Goal: Transaction & Acquisition: Purchase product/service

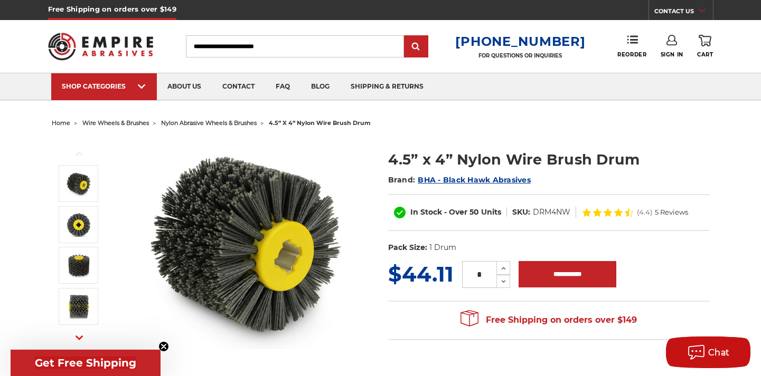
scroll to position [54, 0]
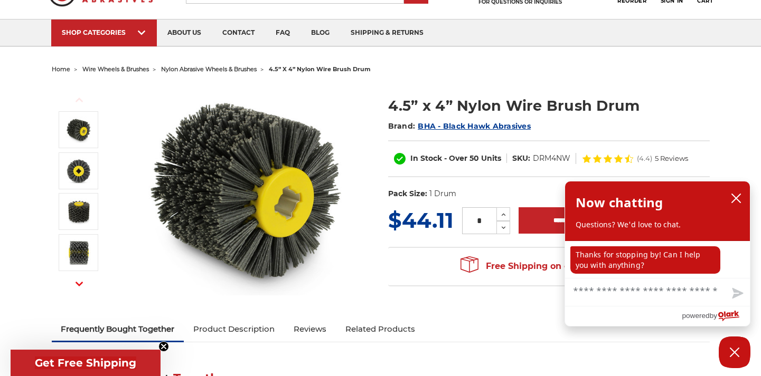
click at [232, 71] on span "nylon abrasive wheels & brushes" at bounding box center [209, 68] width 96 height 7
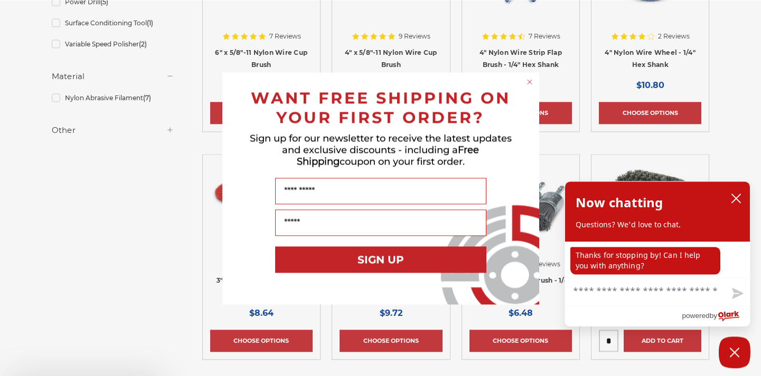
scroll to position [323, 0]
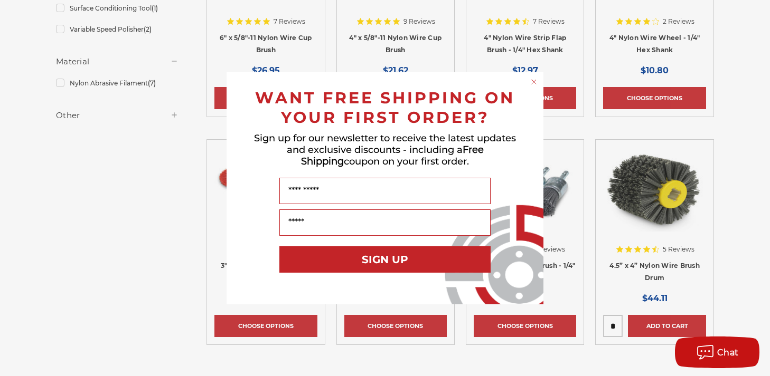
click at [534, 83] on circle "Close dialog" at bounding box center [534, 82] width 10 height 10
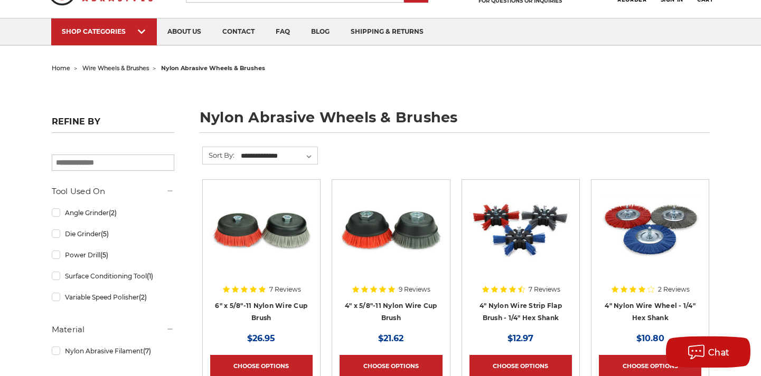
scroll to position [0, 0]
